Goal: Information Seeking & Learning: Learn about a topic

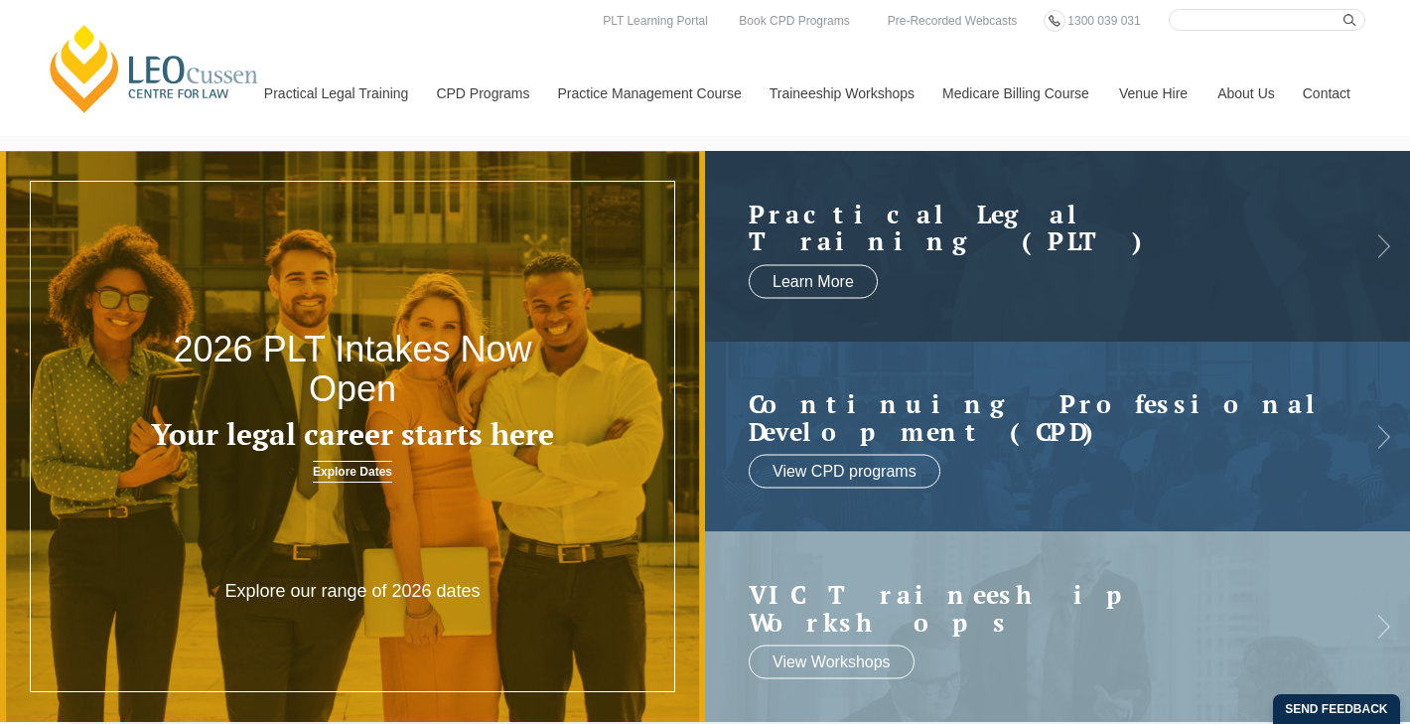
click at [151, 69] on link "[PERSON_NAME] Centre for Law" at bounding box center [154, 68] width 219 height 93
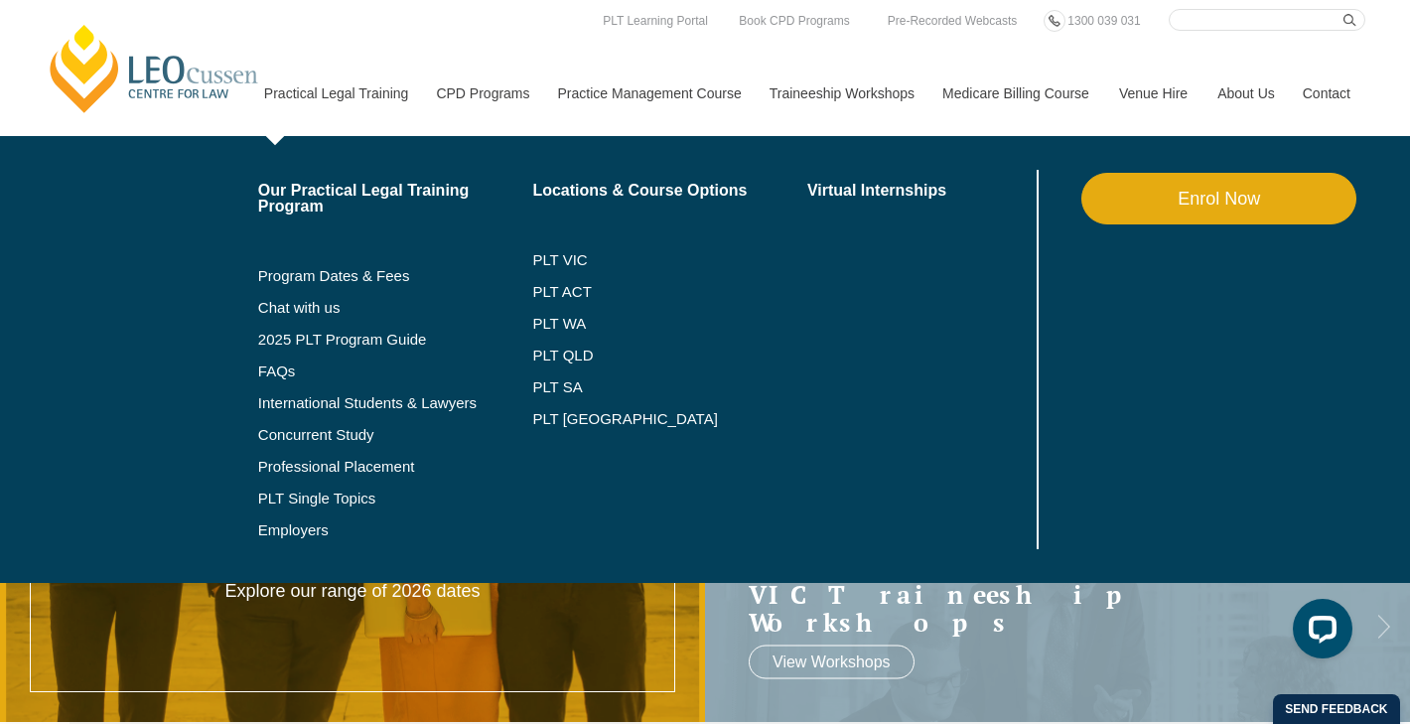
click at [352, 86] on link "Practical Legal Training" at bounding box center [335, 93] width 173 height 85
